Goal: Information Seeking & Learning: Compare options

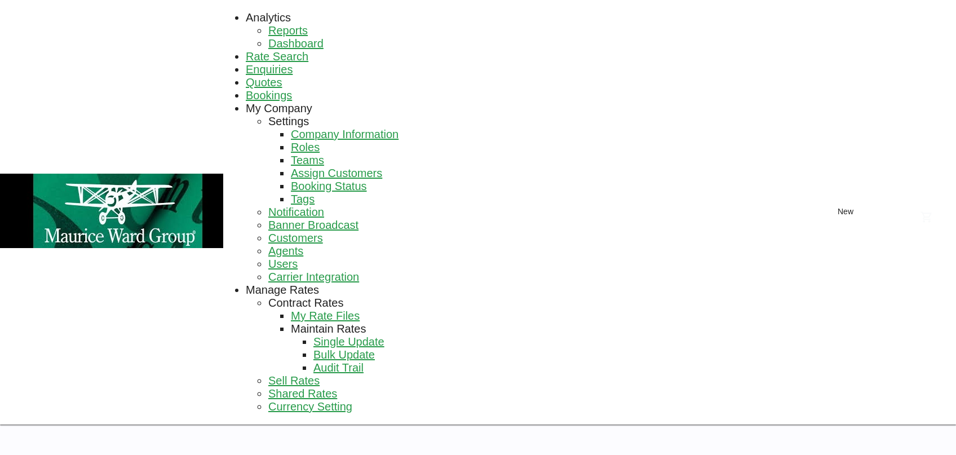
click at [282, 76] on span "Quotes" at bounding box center [264, 82] width 36 height 12
click at [246, 50] on span "Rate Search" at bounding box center [277, 56] width 63 height 12
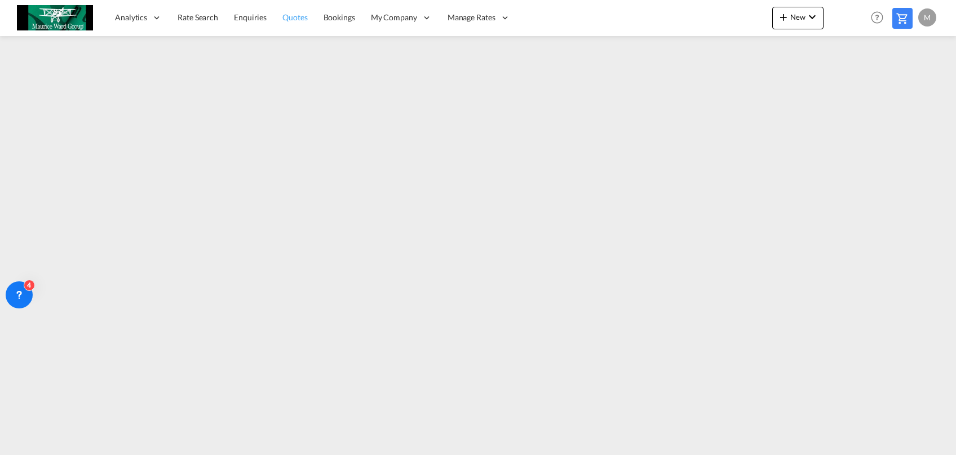
click at [305, 19] on span "Quotes" at bounding box center [294, 17] width 25 height 10
